Goal: Task Accomplishment & Management: Complete application form

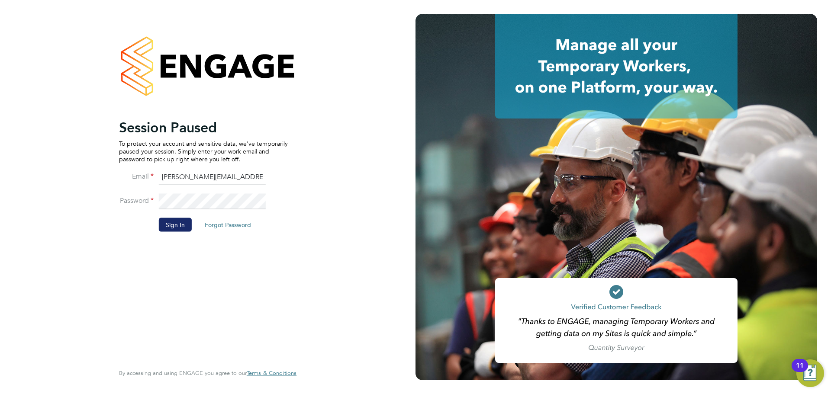
click at [167, 222] on button "Sign In" at bounding box center [175, 225] width 33 height 14
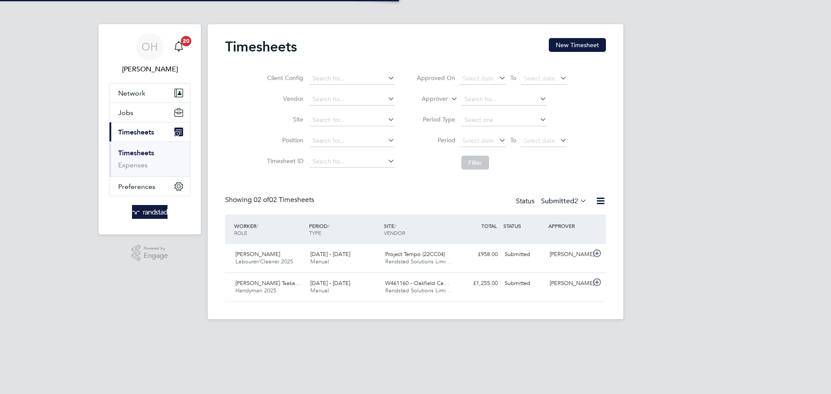
scroll to position [22, 75]
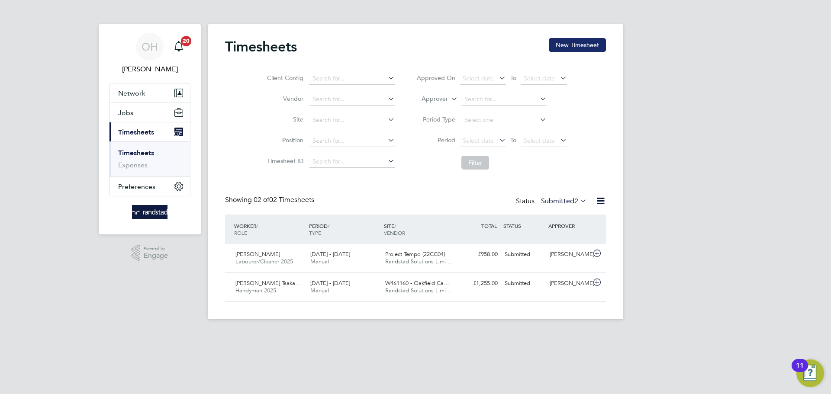
click at [566, 42] on button "New Timesheet" at bounding box center [577, 45] width 57 height 14
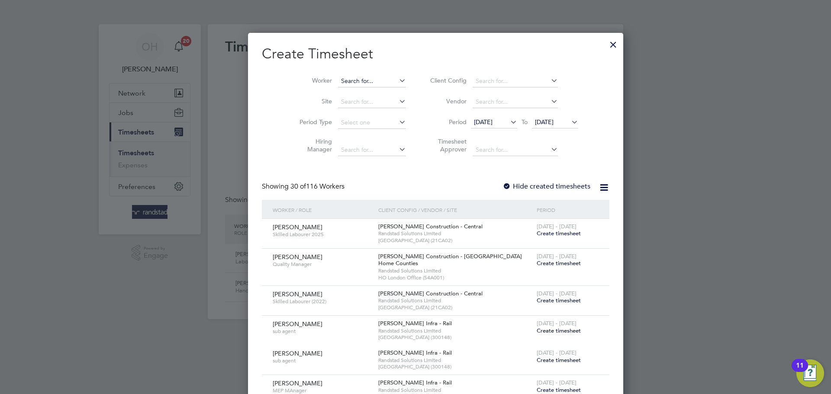
scroll to position [1679, 335]
click at [338, 80] on input at bounding box center [372, 81] width 68 height 12
type input "[PERSON_NAME]"
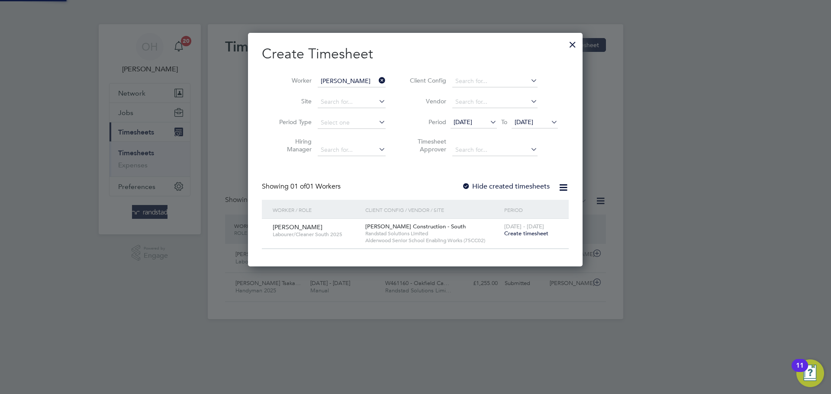
scroll to position [233, 335]
click at [488, 185] on label "Hide created timesheets" at bounding box center [506, 186] width 88 height 9
click at [549, 122] on icon at bounding box center [549, 122] width 0 height 12
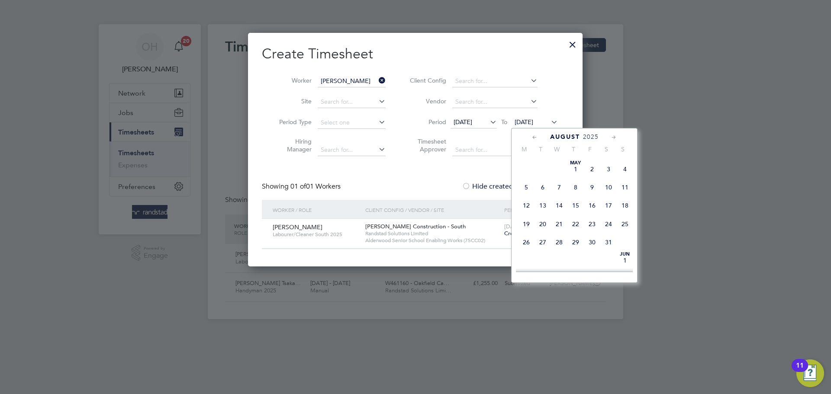
scroll to position [327, 0]
click at [625, 216] on span "31" at bounding box center [625, 208] width 16 height 16
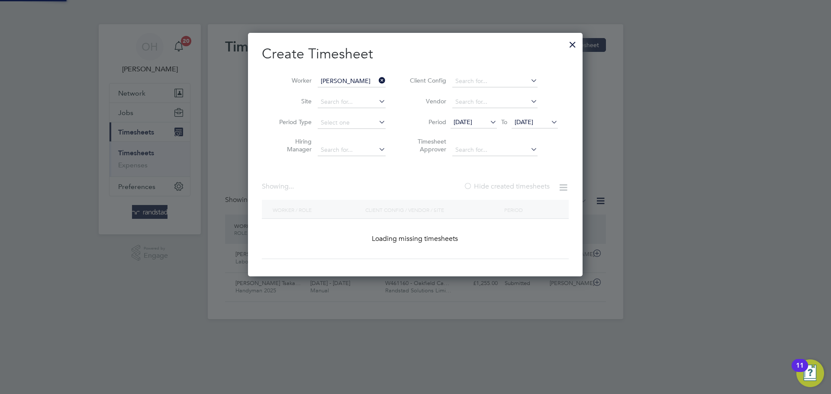
scroll to position [322, 335]
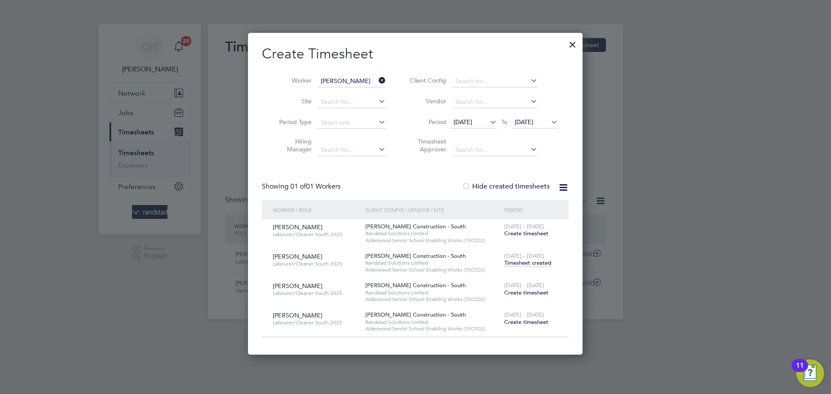
click at [454, 259] on span "[PERSON_NAME] Construction - South" at bounding box center [415, 255] width 100 height 7
click at [395, 261] on span "Randstad Solutions Limited" at bounding box center [432, 263] width 135 height 7
click at [535, 264] on span "Timesheet created" at bounding box center [527, 263] width 47 height 8
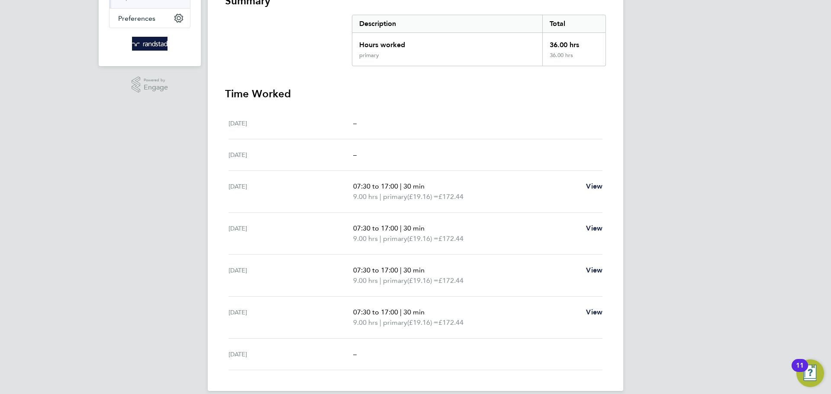
scroll to position [171, 0]
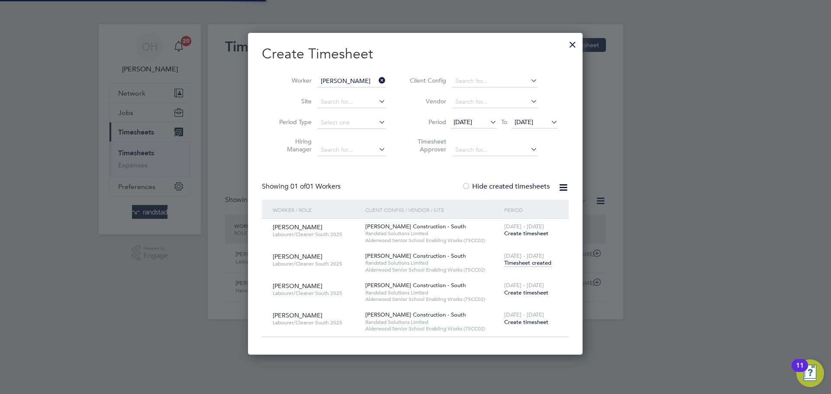
scroll to position [22, 75]
click at [513, 236] on span "Create timesheet" at bounding box center [526, 233] width 44 height 7
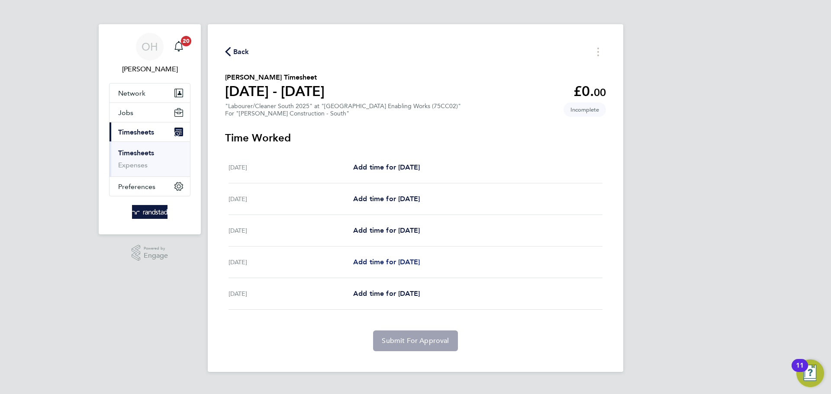
click at [404, 261] on span "Add time for [DATE]" at bounding box center [386, 262] width 67 height 8
select select "60"
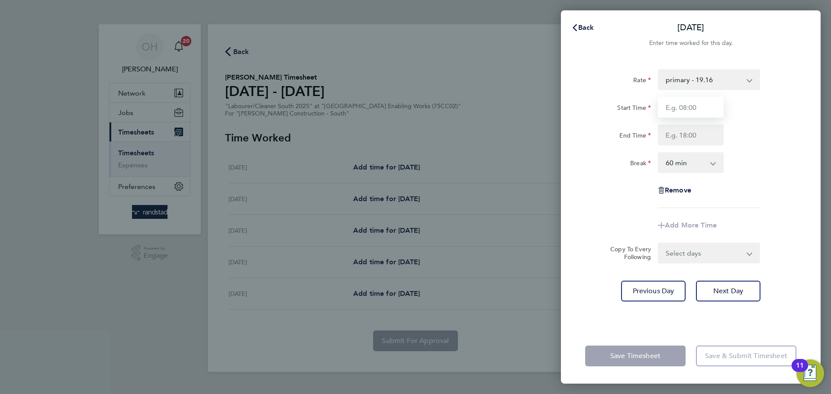
click at [680, 101] on input "Start Time" at bounding box center [691, 107] width 66 height 21
type input "07:30"
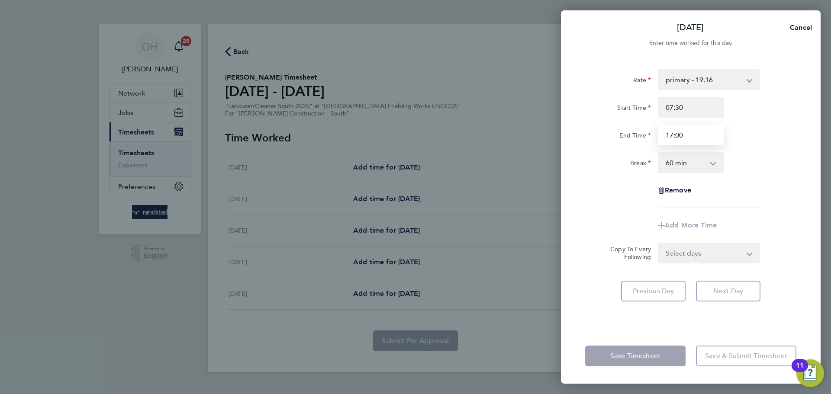
type input "17:00"
click at [761, 133] on div "End Time 17:00" at bounding box center [691, 135] width 218 height 21
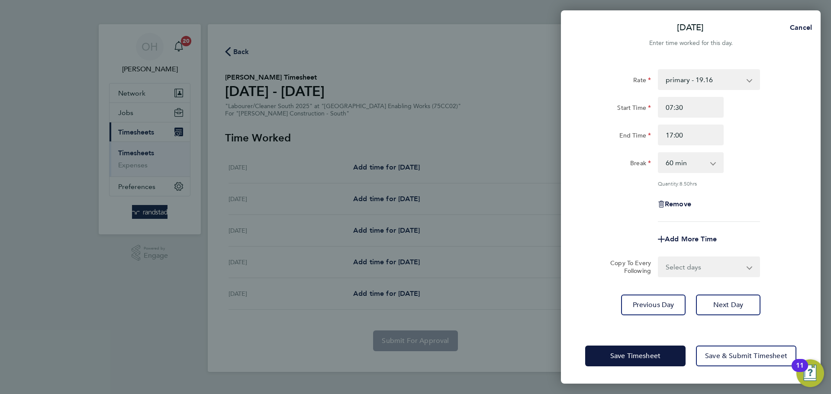
click at [696, 168] on select "0 min 15 min 30 min 45 min 60 min 75 min 90 min" at bounding box center [686, 162] width 54 height 19
select select "30"
click at [659, 153] on select "0 min 15 min 30 min 45 min 60 min 75 min 90 min" at bounding box center [686, 162] width 54 height 19
click at [757, 213] on div "Remove" at bounding box center [691, 204] width 218 height 21
click at [716, 355] on span "Save & Submit Timesheet" at bounding box center [746, 356] width 82 height 9
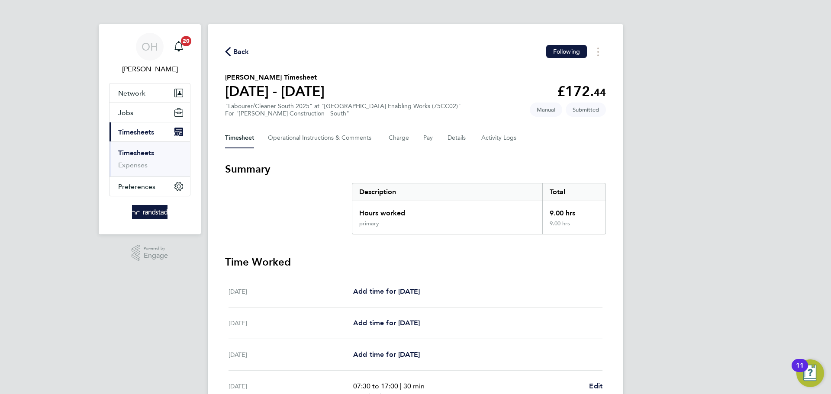
click at [236, 51] on span "Back" at bounding box center [241, 52] width 16 height 10
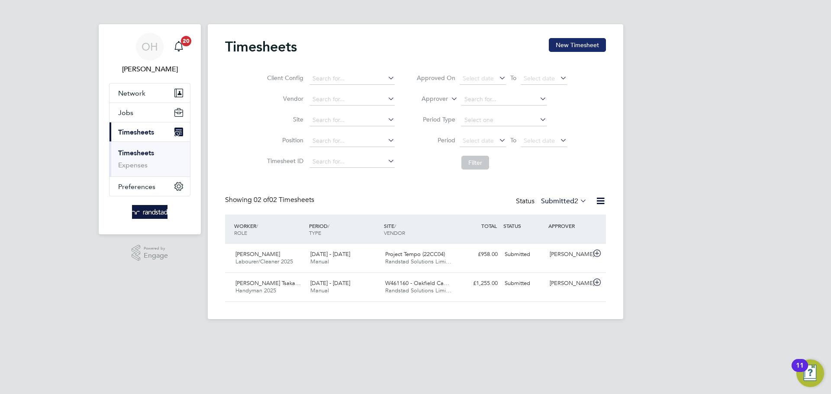
click at [594, 39] on button "New Timesheet" at bounding box center [577, 45] width 57 height 14
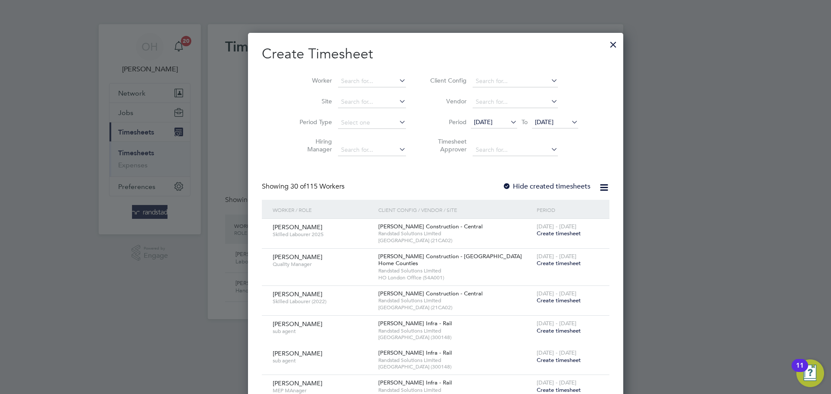
click at [570, 120] on icon at bounding box center [570, 122] width 0 height 12
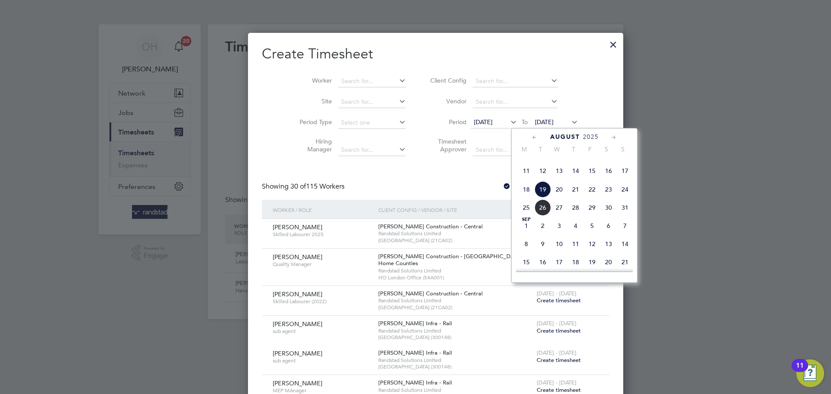
click at [628, 216] on span "31" at bounding box center [625, 208] width 16 height 16
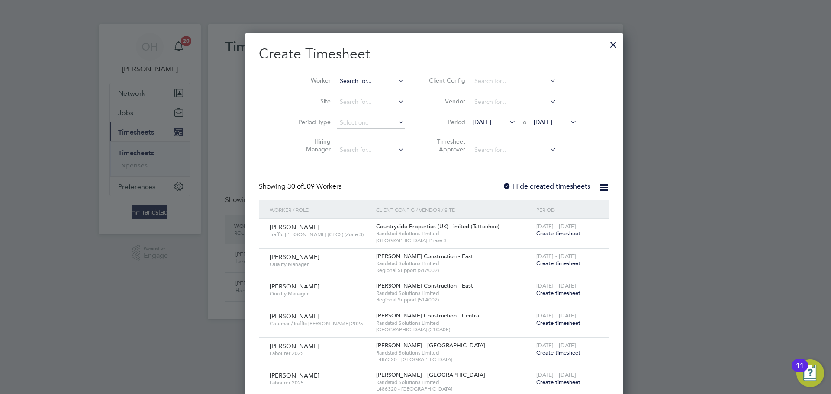
click at [342, 80] on input at bounding box center [371, 81] width 68 height 12
click at [339, 103] on b "[PERSON_NAME]" at bounding box center [346, 104] width 50 height 7
type input "[PERSON_NAME]"
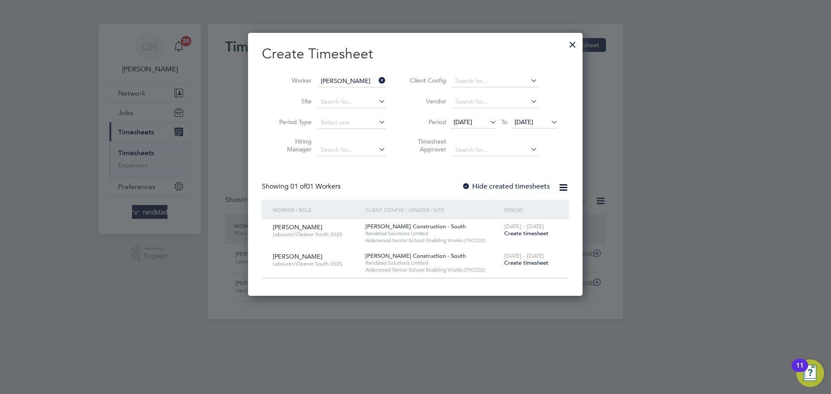
click at [467, 184] on div at bounding box center [466, 187] width 9 height 9
click at [551, 115] on li "Period [DATE] To [DATE]" at bounding box center [482, 123] width 172 height 21
click at [549, 117] on icon at bounding box center [549, 122] width 0 height 12
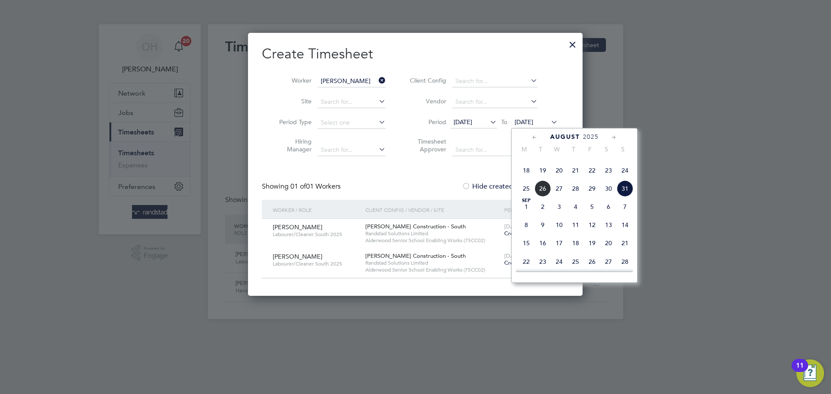
click at [619, 215] on span "7" at bounding box center [625, 207] width 16 height 16
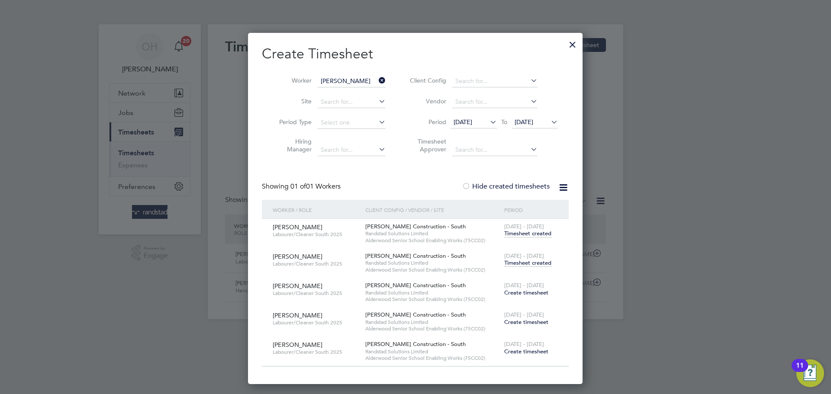
click at [529, 261] on span "Timesheet created" at bounding box center [527, 263] width 47 height 8
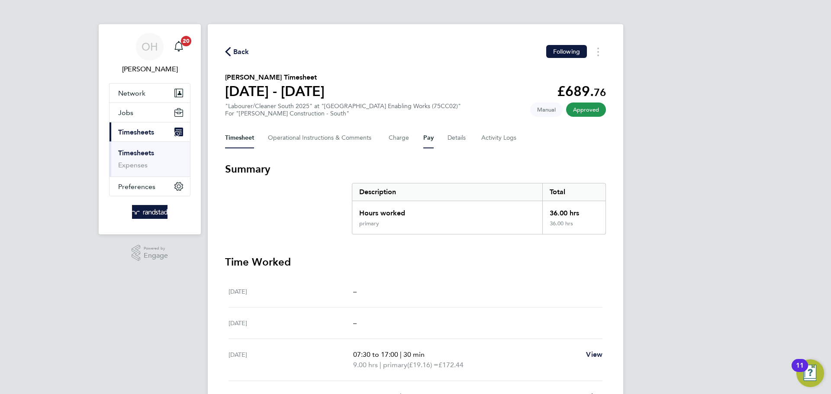
click at [426, 137] on button "Pay" at bounding box center [428, 138] width 10 height 21
